Goal: Book appointment/travel/reservation

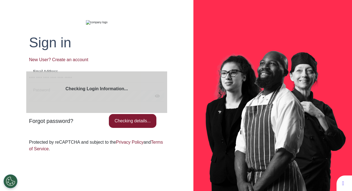
select select "**"
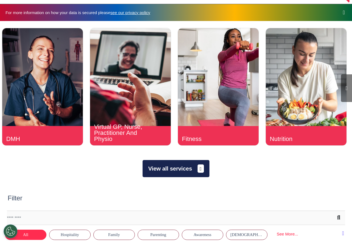
scroll to position [20, 0]
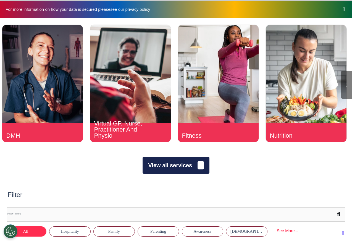
click at [163, 166] on button "View all services" at bounding box center [176, 165] width 67 height 17
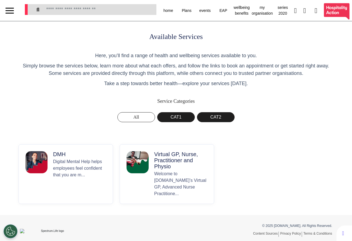
scroll to position [6, 0]
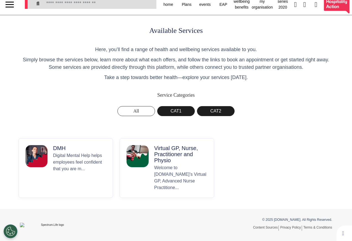
click at [64, 159] on p "Digital Mental Help helps employees feel confident that you are m..." at bounding box center [79, 171] width 53 height 39
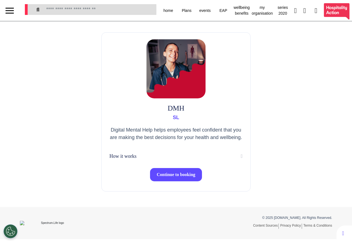
click at [170, 177] on span "Continue to booking" at bounding box center [176, 174] width 39 height 5
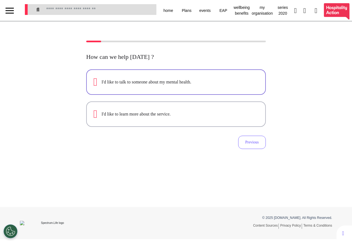
click at [136, 86] on div "I'd like to talk to someone about my mental health." at bounding box center [175, 82] width 165 height 11
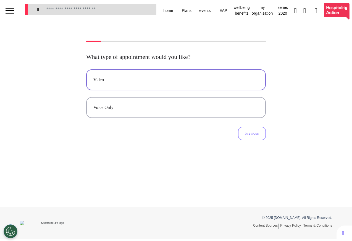
click at [132, 85] on button "Video" at bounding box center [176, 79] width 180 height 21
